Goal: Navigation & Orientation: Find specific page/section

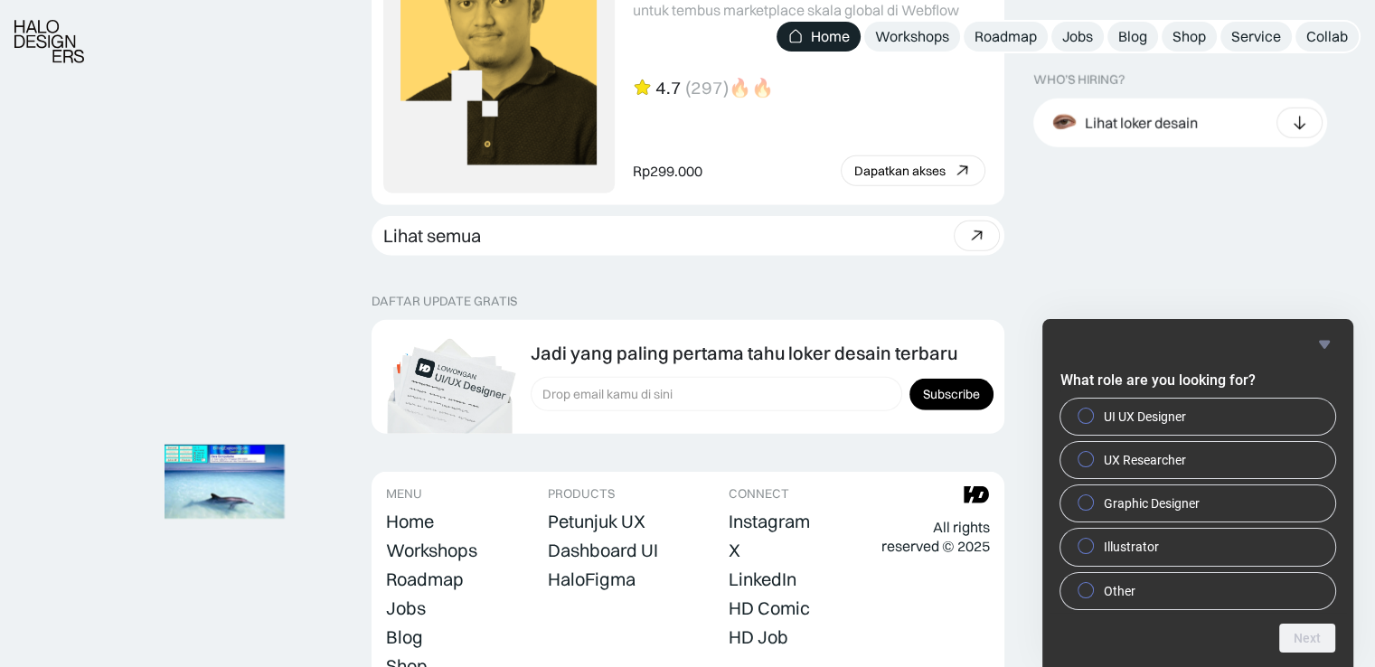
scroll to position [5031, 0]
click at [974, 239] on icon at bounding box center [976, 235] width 26 height 26
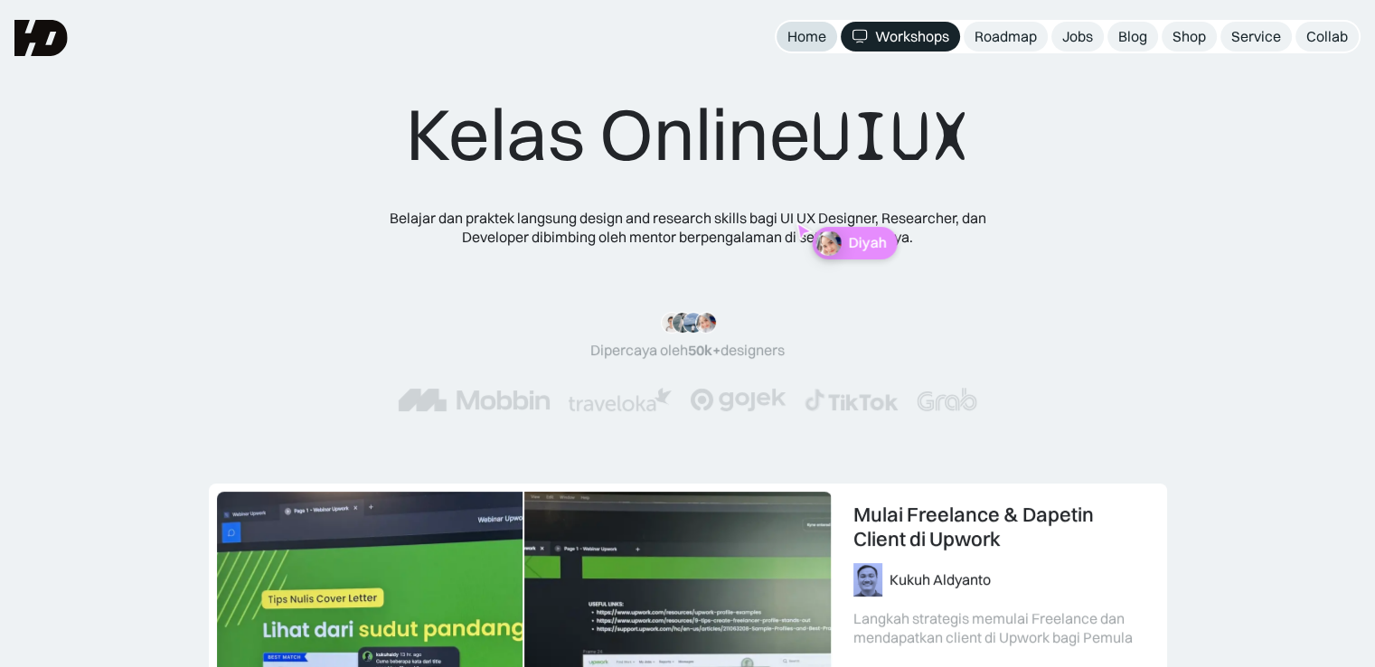
click at [796, 40] on div "Home" at bounding box center [806, 36] width 39 height 19
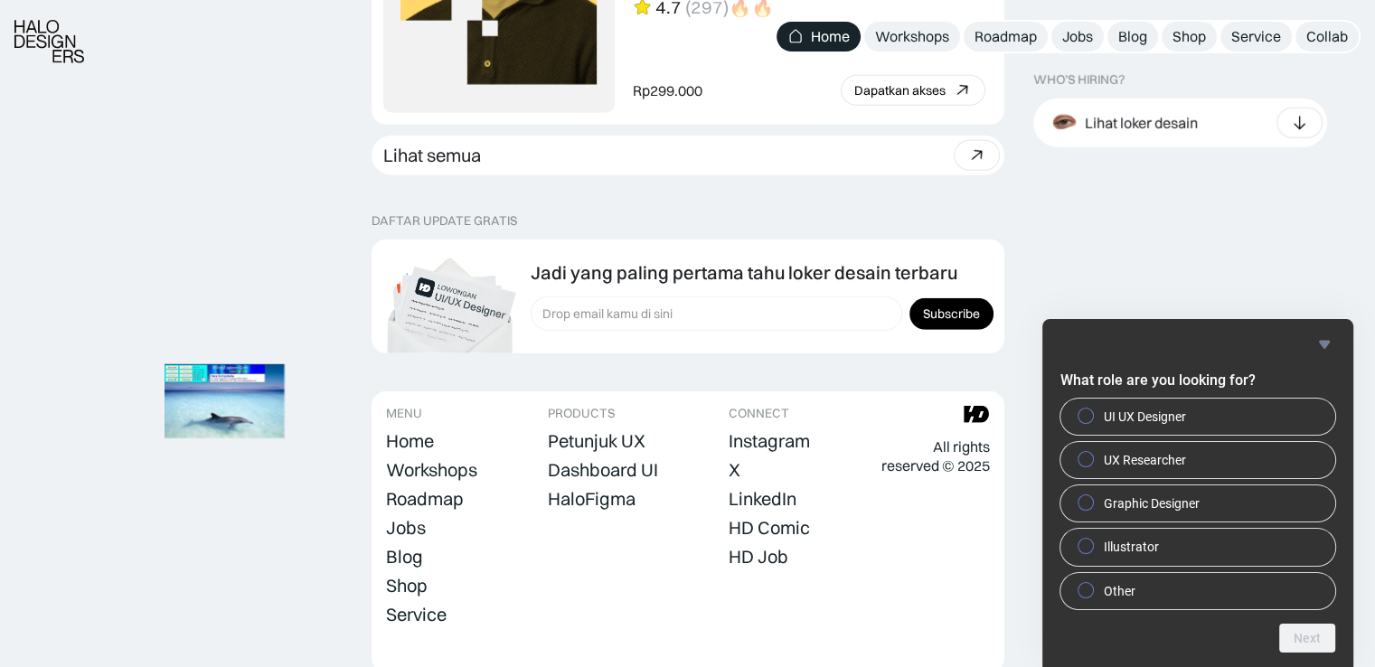
scroll to position [5185, 0]
